Goal: Find specific page/section: Find specific page/section

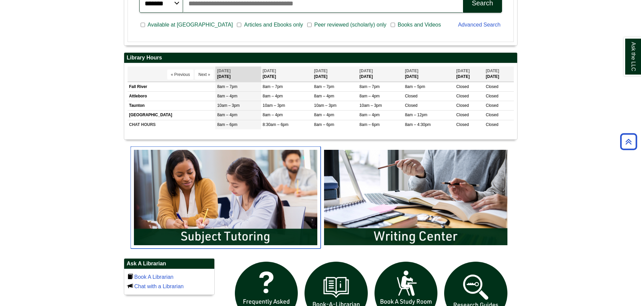
click at [264, 200] on img "slideshow" at bounding box center [225, 198] width 190 height 102
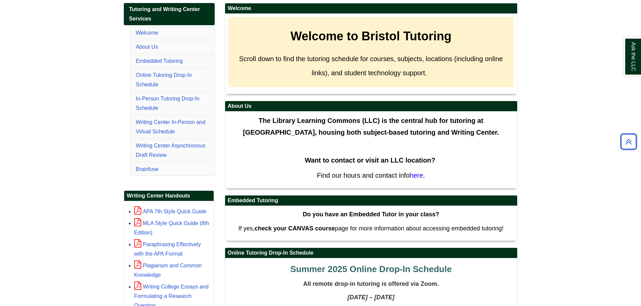
scroll to position [168, 0]
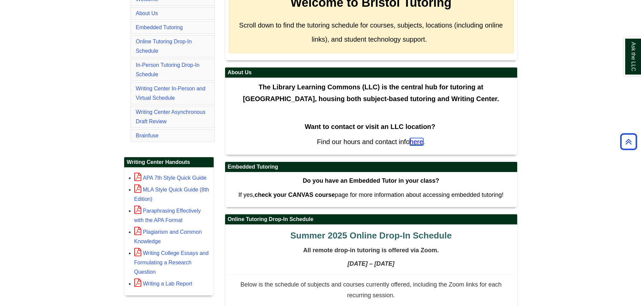
click at [419, 142] on span "here" at bounding box center [416, 141] width 13 height 7
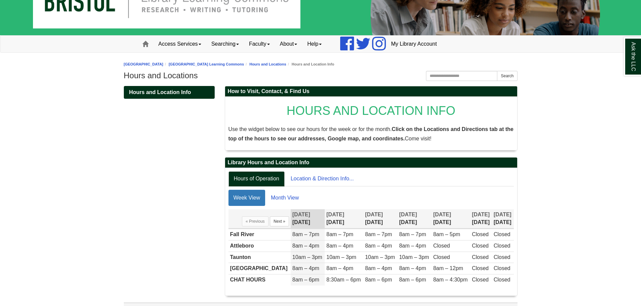
scroll to position [34, 0]
